Goal: Complete application form

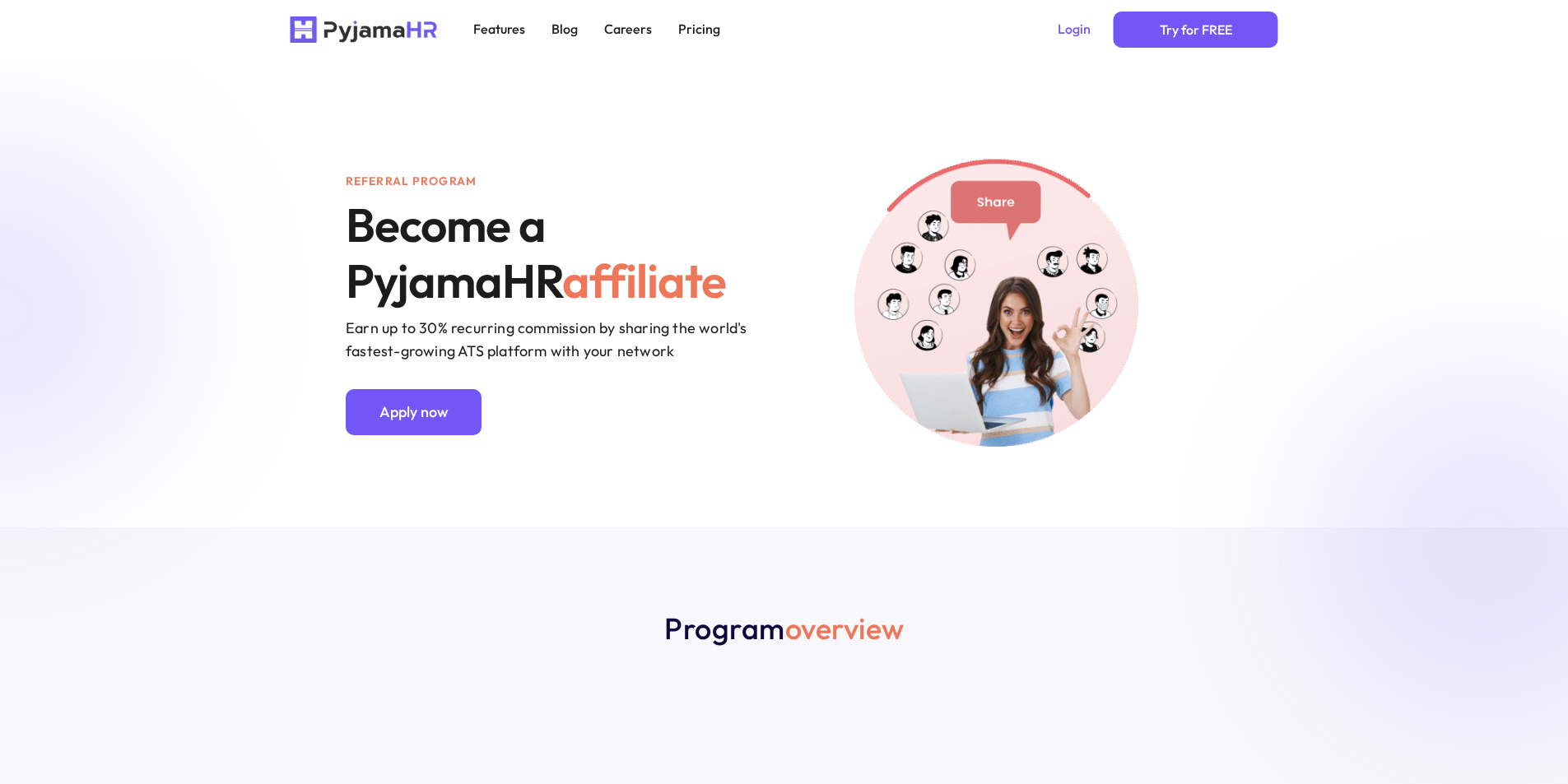
click at [423, 432] on link "Apply now" at bounding box center [413, 412] width 136 height 46
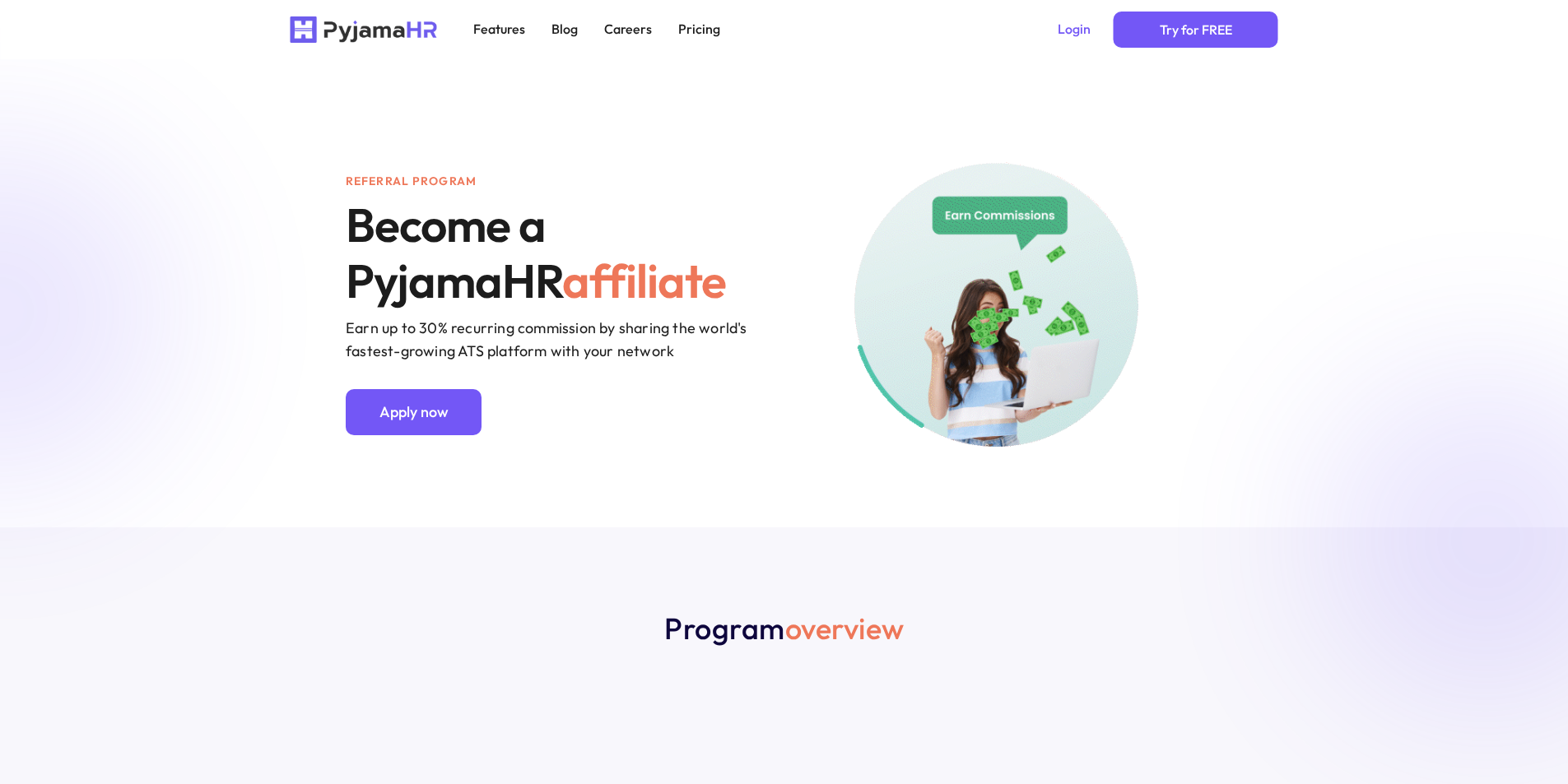
scroll to position [3180, 0]
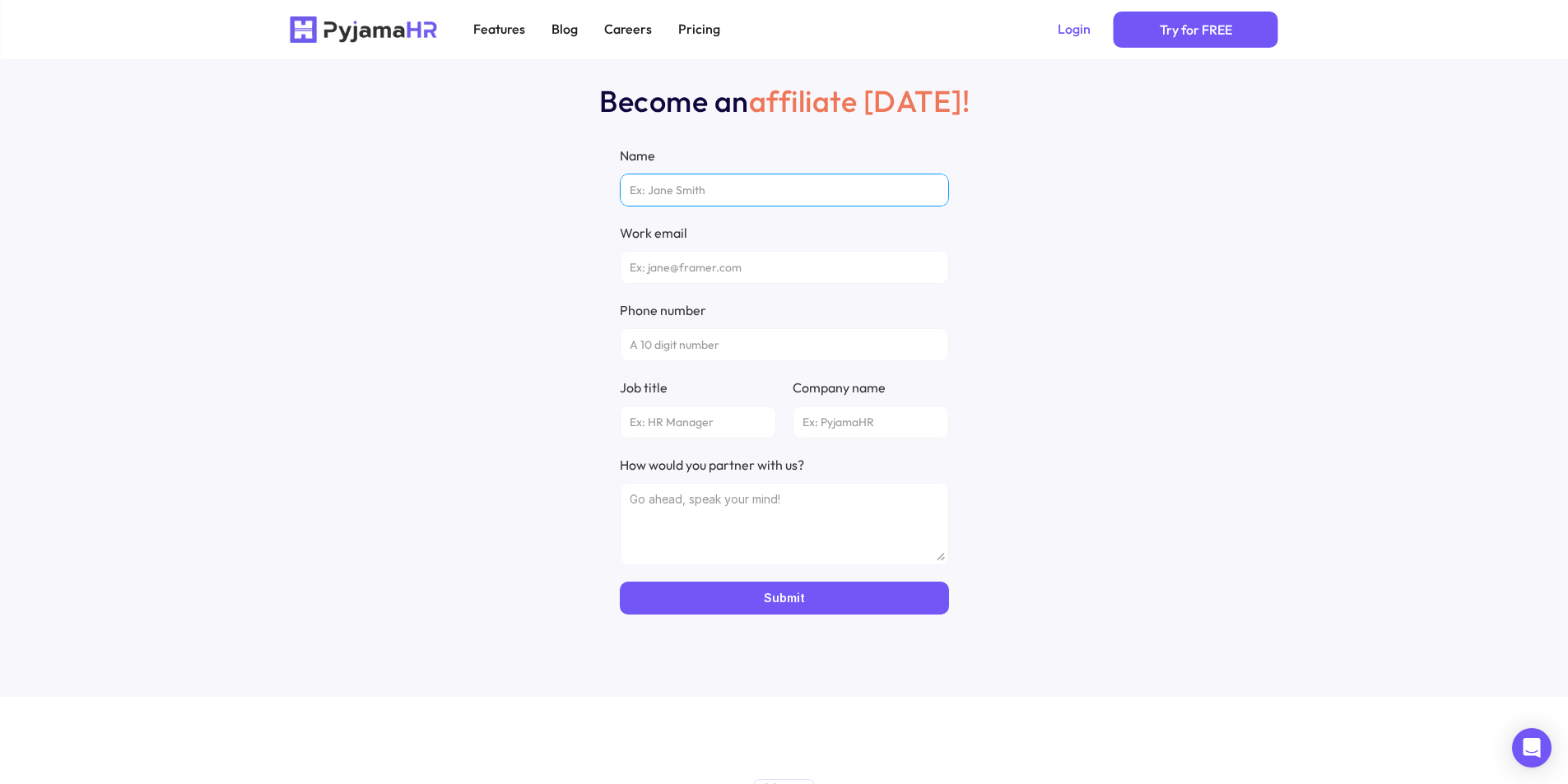
click at [721, 198] on input "Name" at bounding box center [784, 190] width 329 height 33
type input "[PERSON_NAME]"
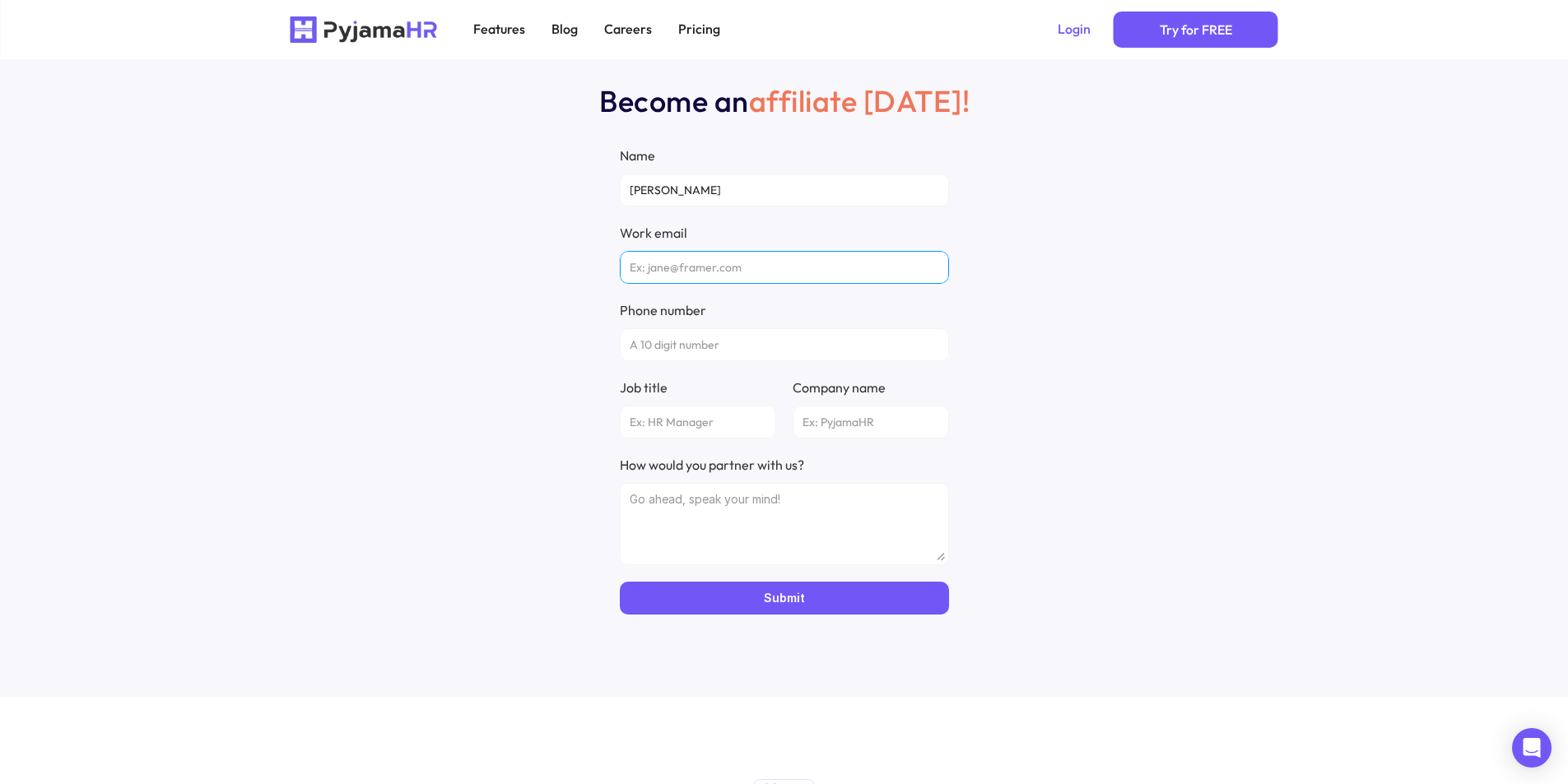
type input "[EMAIL_ADDRESS][DOMAIN_NAME]"
type input "0917577299"
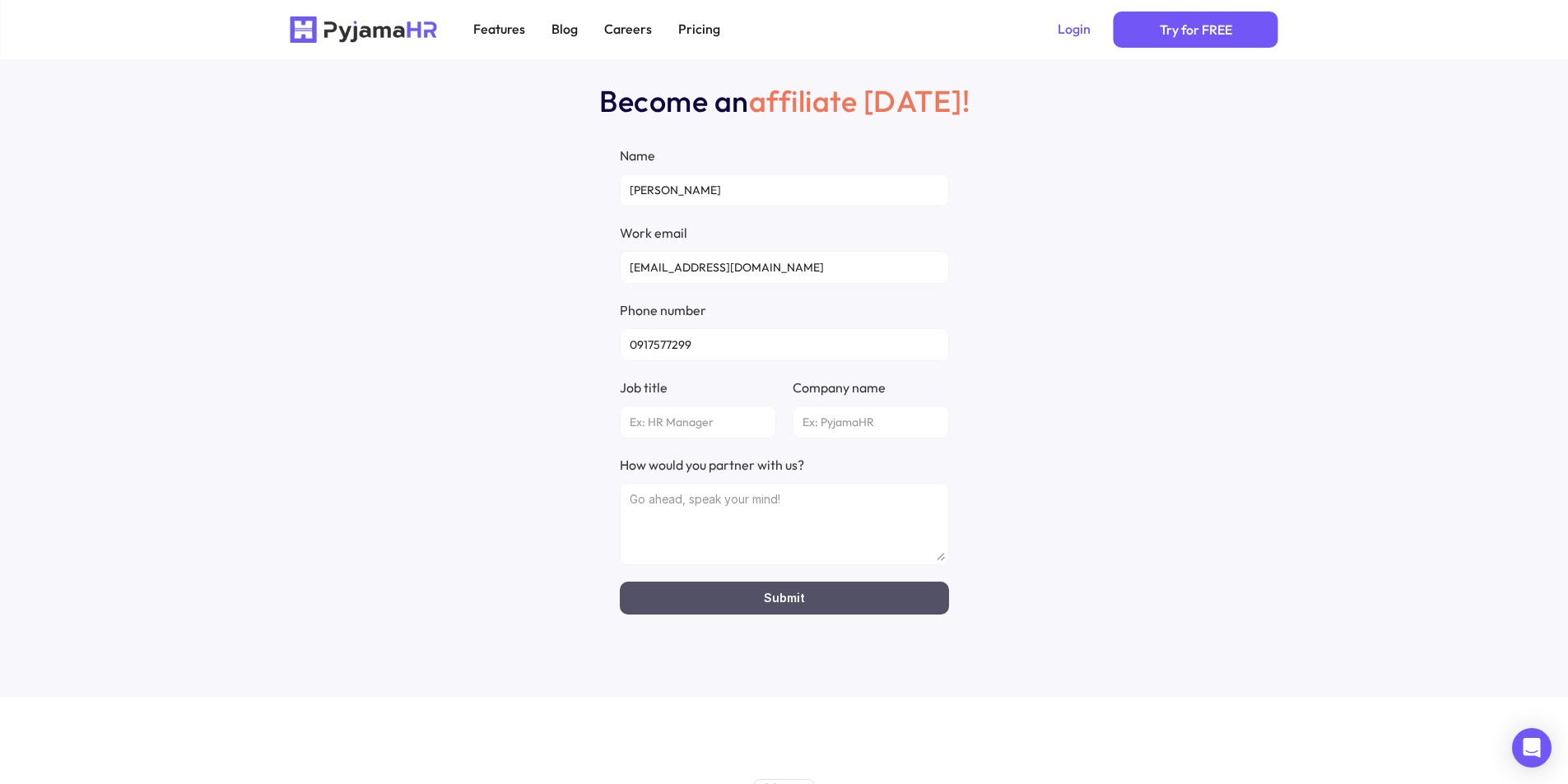
click at [695, 603] on button "Submit" at bounding box center [784, 599] width 329 height 33
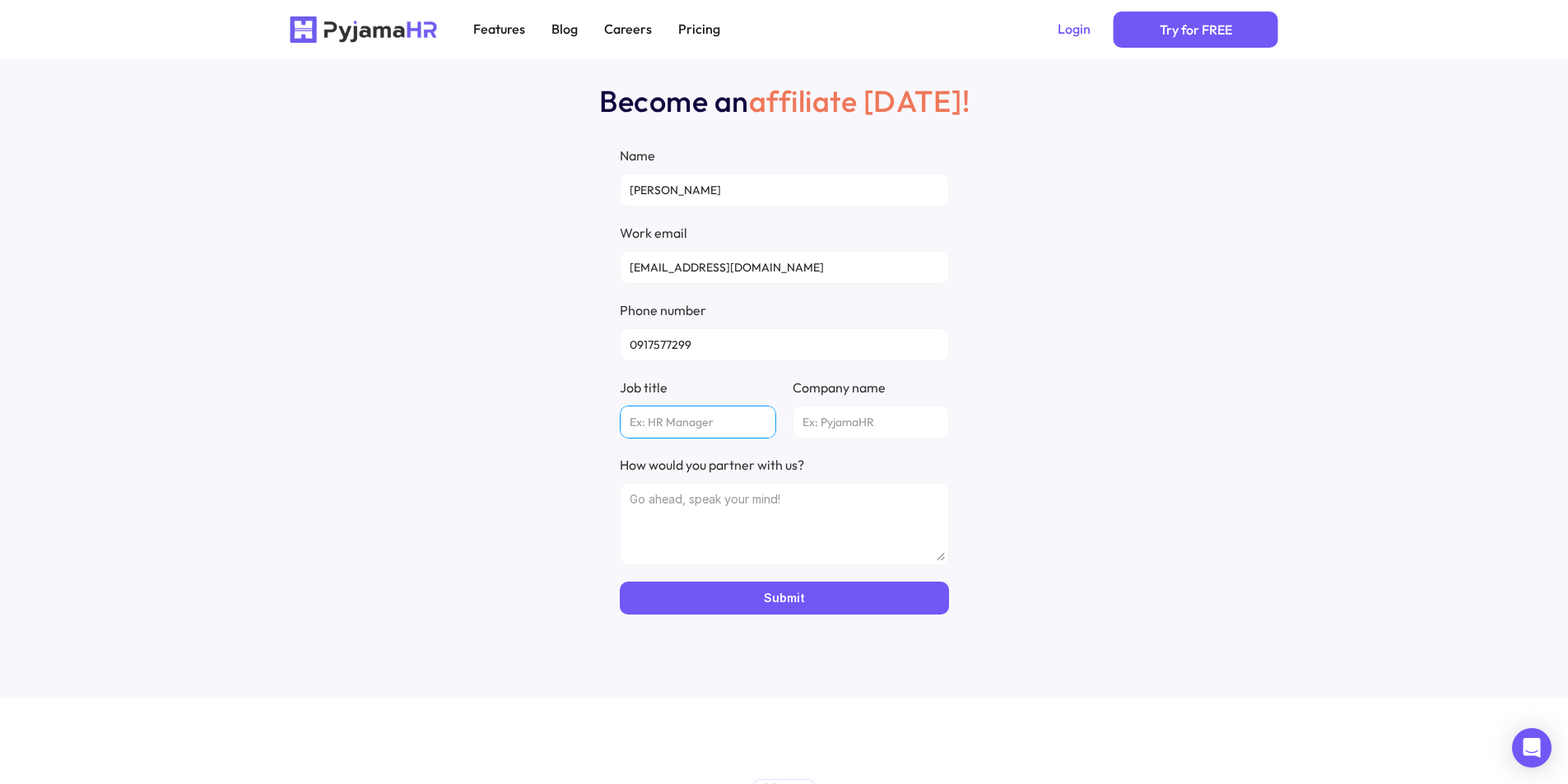
click at [709, 411] on input "Job title" at bounding box center [698, 423] width 156 height 33
